Goal: Find specific page/section: Find specific page/section

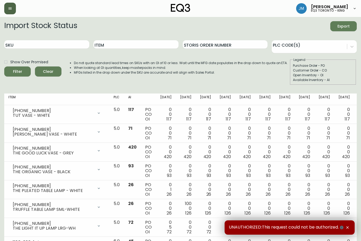
click at [10, 5] on button "button" at bounding box center [10, 9] width 12 height 12
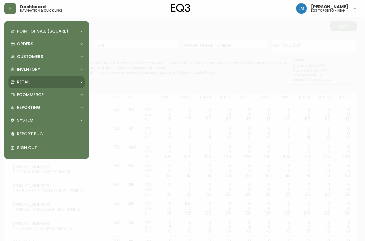
click at [37, 84] on div "Retail" at bounding box center [44, 82] width 67 height 6
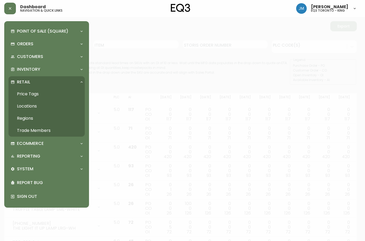
click at [41, 128] on link "Trade Members" at bounding box center [46, 131] width 76 height 12
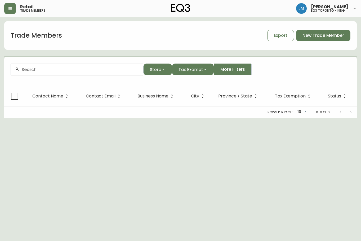
click at [102, 74] on div at bounding box center [77, 70] width 133 height 12
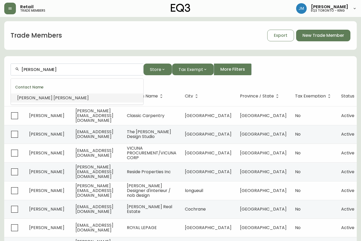
click at [104, 98] on li "[PERSON_NAME]" at bounding box center [77, 98] width 133 height 9
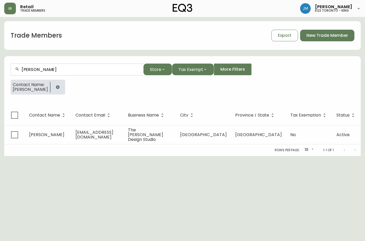
type input "[PERSON_NAME]"
